Goal: Navigation & Orientation: Find specific page/section

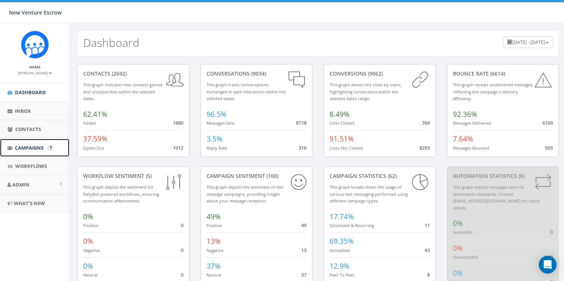
click at [34, 145] on span "Campaigns" at bounding box center [29, 148] width 29 height 7
